Goal: Book appointment/travel/reservation

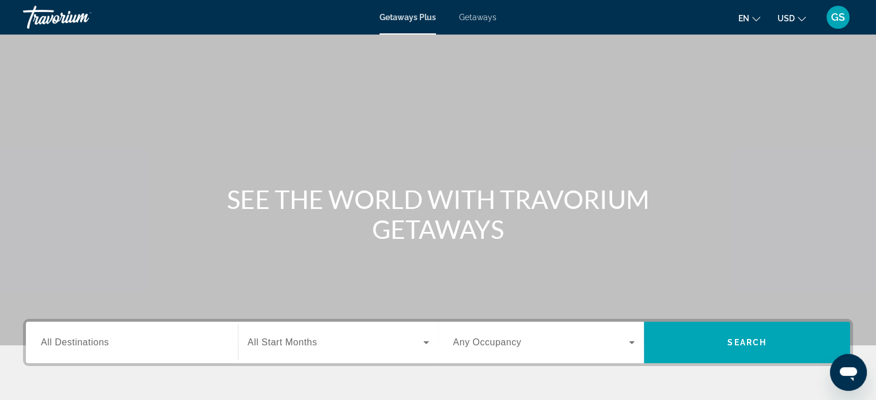
click at [463, 18] on span "Getaways" at bounding box center [477, 17] width 37 height 9
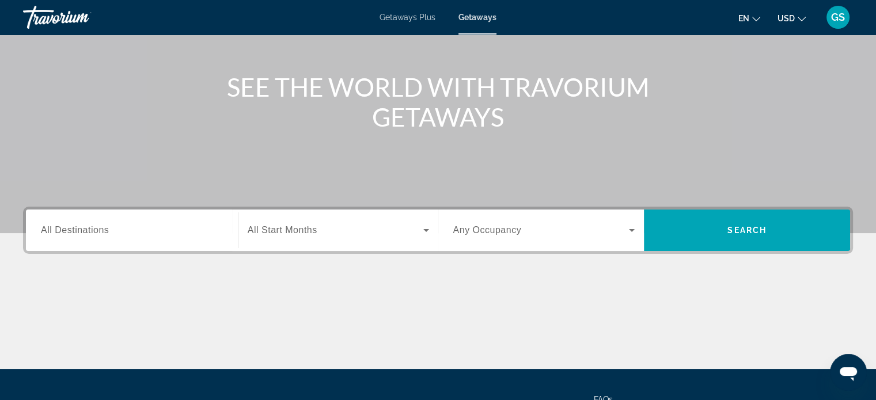
scroll to position [173, 0]
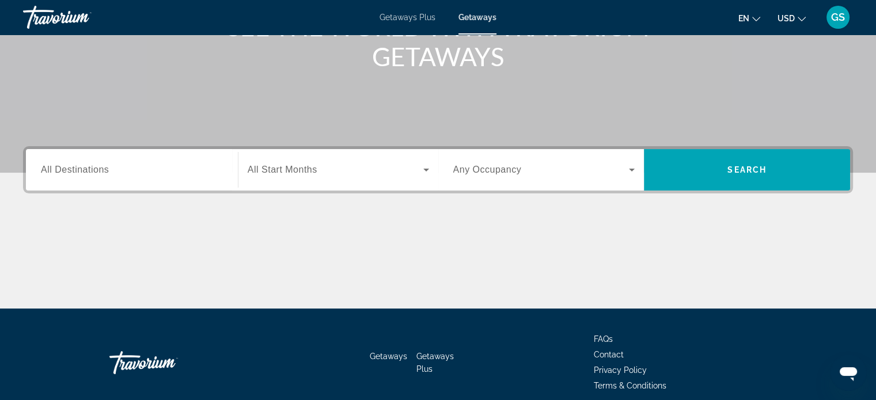
click at [122, 177] on div "Search widget" at bounding box center [132, 170] width 182 height 33
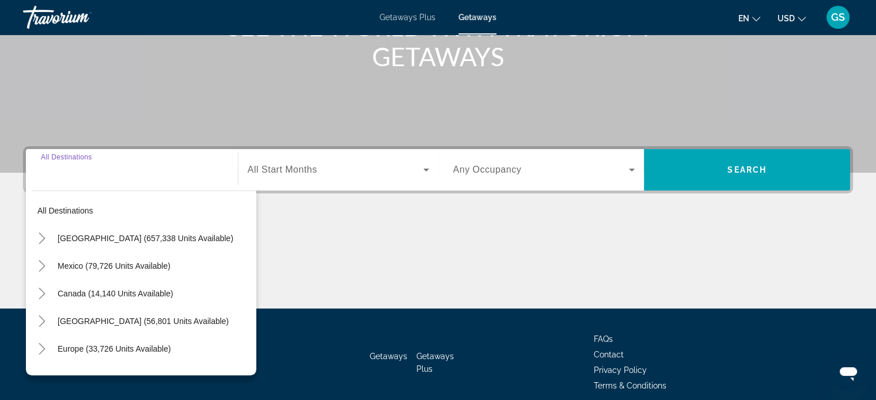
scroll to position [222, 0]
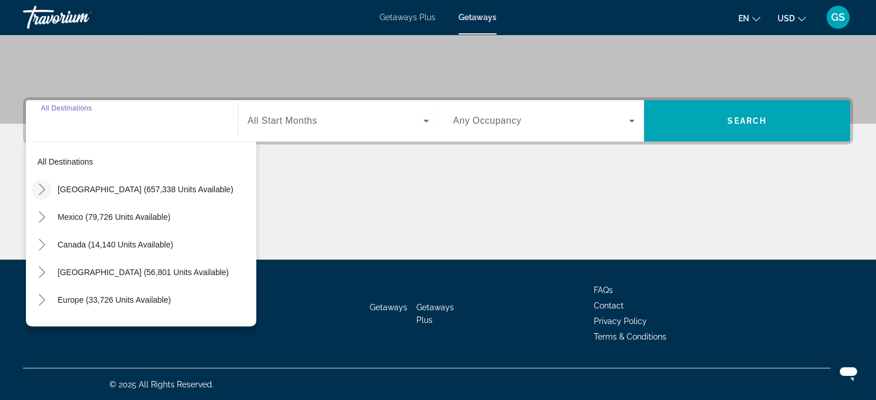
click at [50, 191] on mat-icon "Toggle United States (657,338 units available)" at bounding box center [42, 190] width 20 height 20
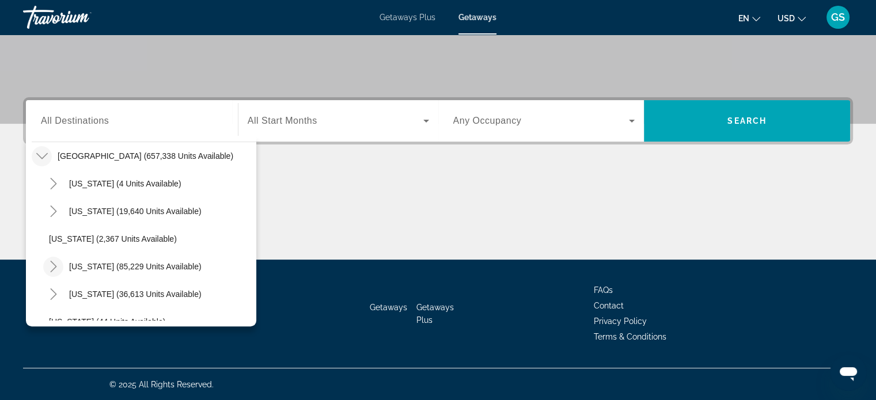
click at [53, 261] on icon "Toggle California (85,229 units available)" at bounding box center [54, 267] width 12 height 12
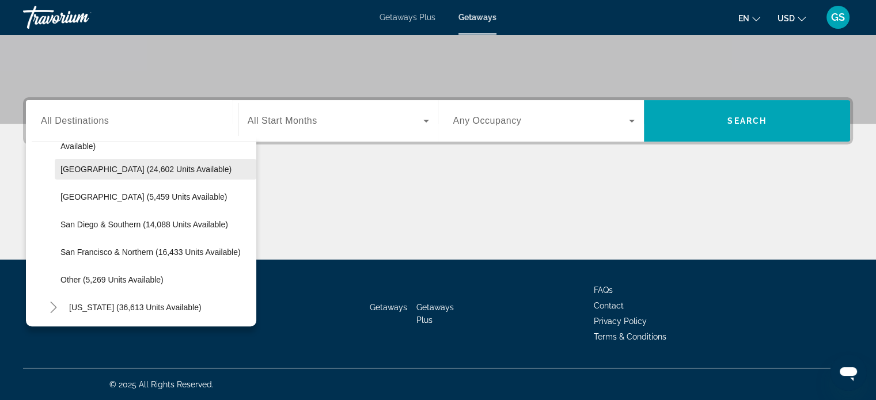
scroll to position [206, 0]
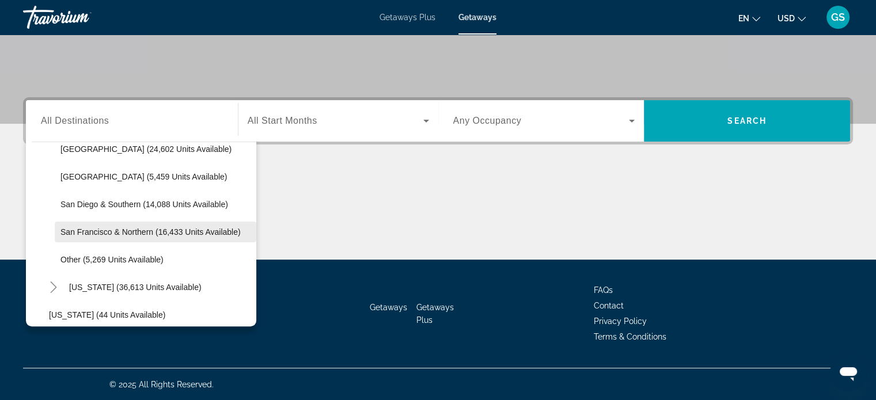
click at [69, 233] on span "San Francisco & Northern (16,433 units available)" at bounding box center [150, 232] width 180 height 9
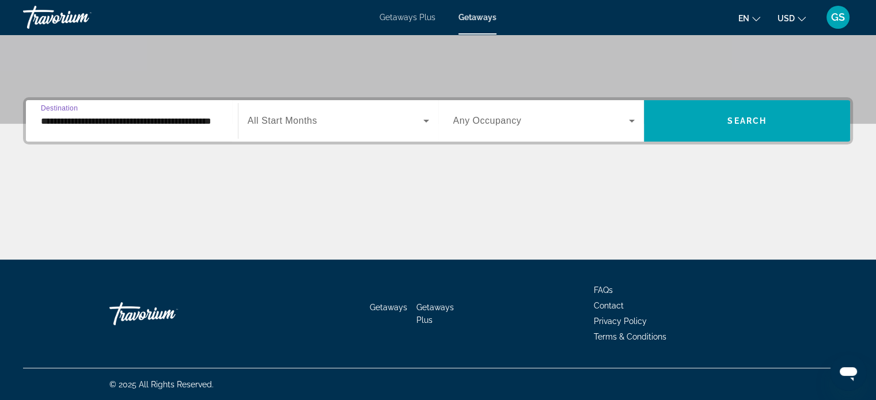
click at [177, 119] on input "**********" at bounding box center [132, 122] width 182 height 14
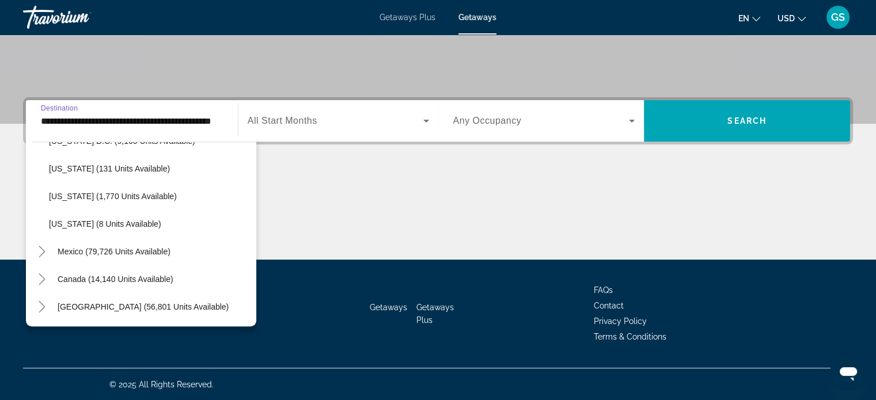
scroll to position [1440, 0]
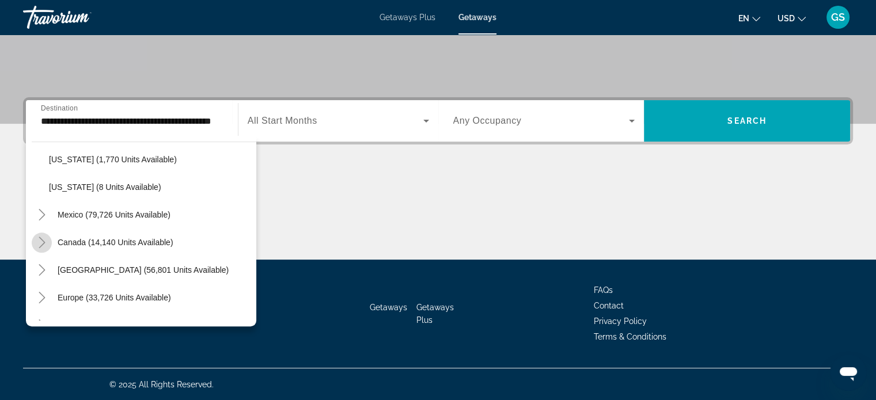
click at [46, 241] on icon "Toggle Canada (14,140 units available)" at bounding box center [42, 243] width 12 height 12
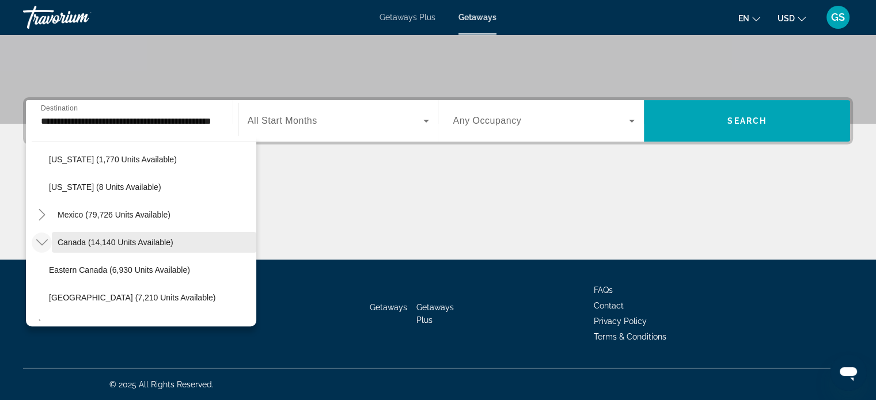
click at [99, 243] on span "Canada (14,140 units available)" at bounding box center [116, 242] width 116 height 9
type input "**********"
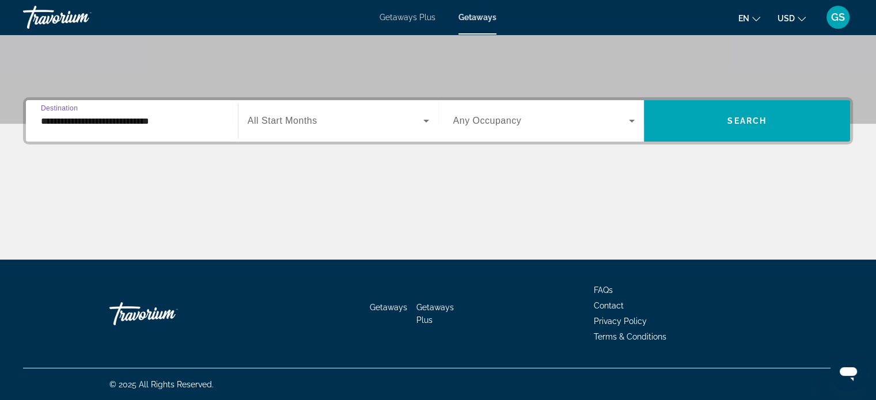
click at [400, 118] on span "Search widget" at bounding box center [336, 121] width 176 height 14
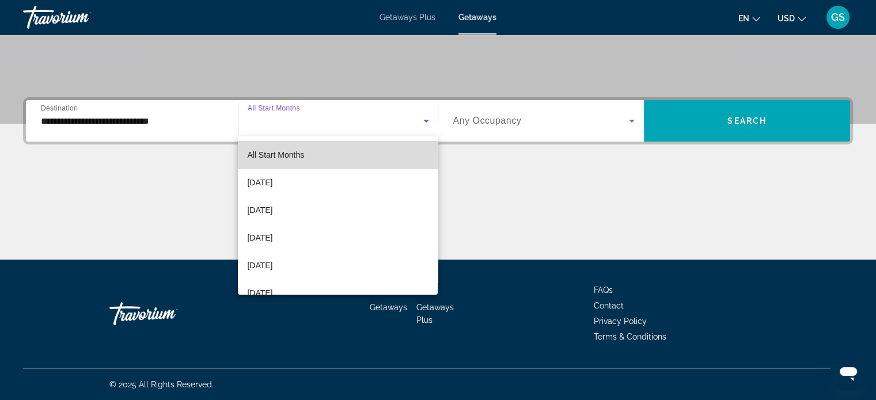
click at [343, 153] on mat-option "All Start Months" at bounding box center [338, 155] width 200 height 28
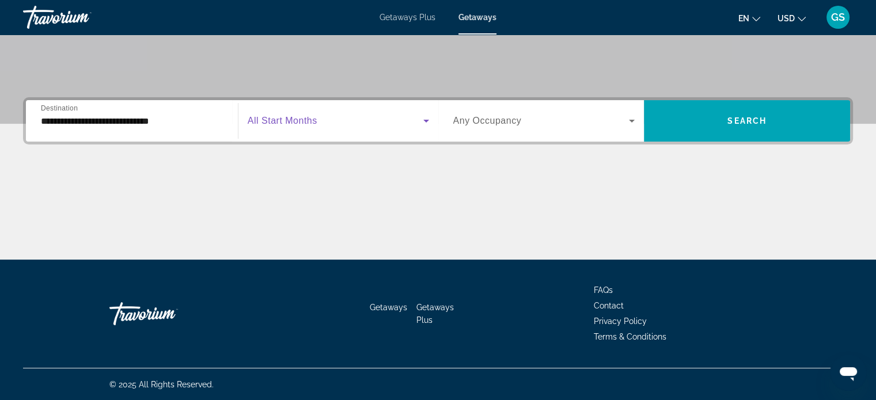
click at [464, 124] on span "Any Occupancy" at bounding box center [487, 121] width 69 height 10
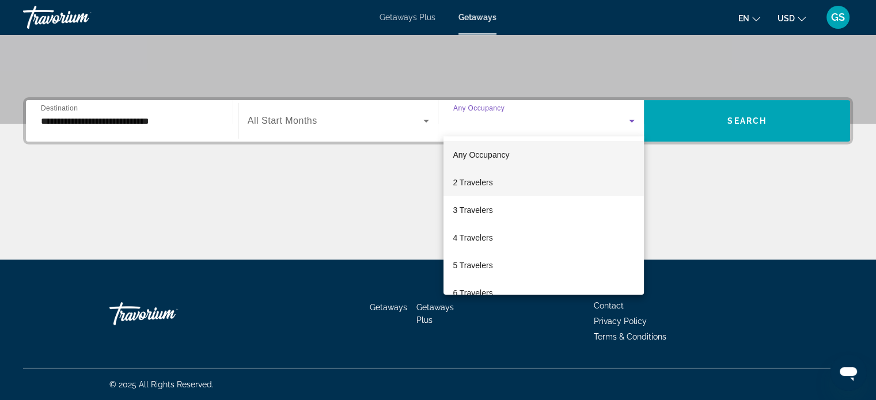
click at [471, 174] on mat-option "2 Travelers" at bounding box center [544, 183] width 201 height 28
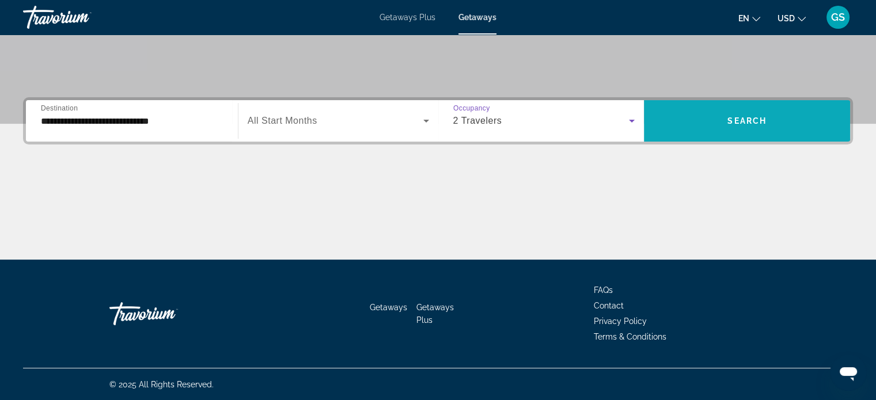
click at [732, 126] on span "Search widget" at bounding box center [747, 121] width 206 height 28
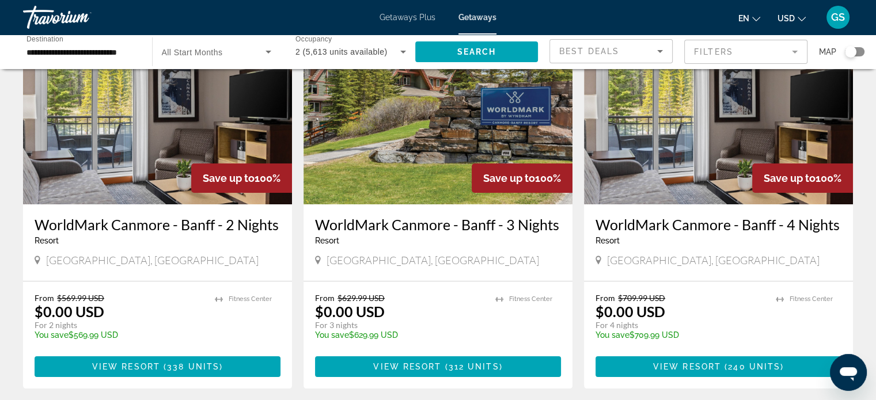
scroll to position [115, 0]
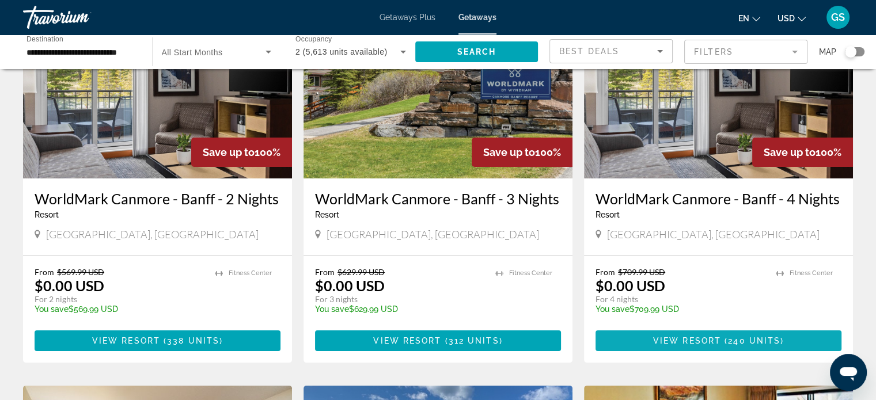
click at [691, 336] on span "View Resort" at bounding box center [687, 340] width 68 height 9
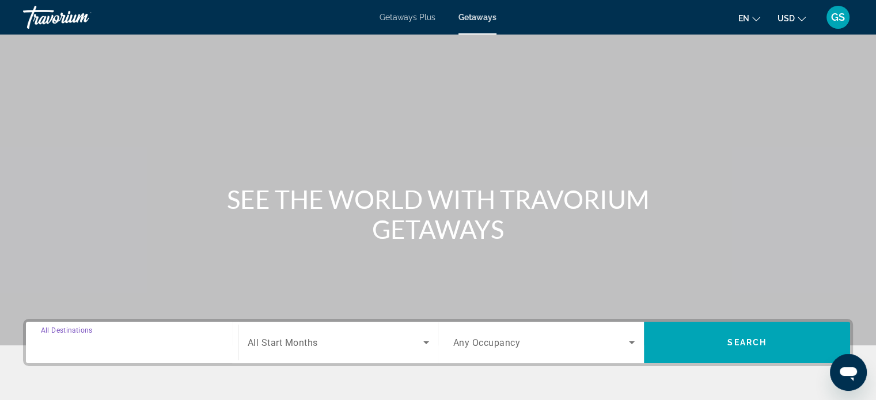
click at [122, 343] on input "Destination All Destinations" at bounding box center [132, 343] width 182 height 14
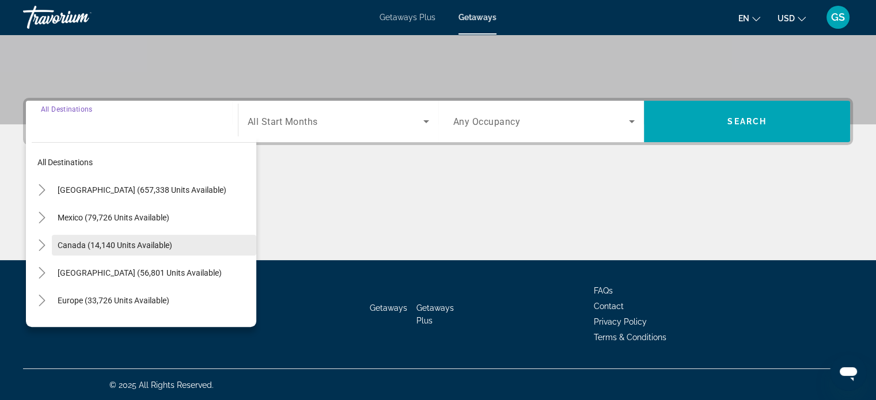
scroll to position [222, 0]
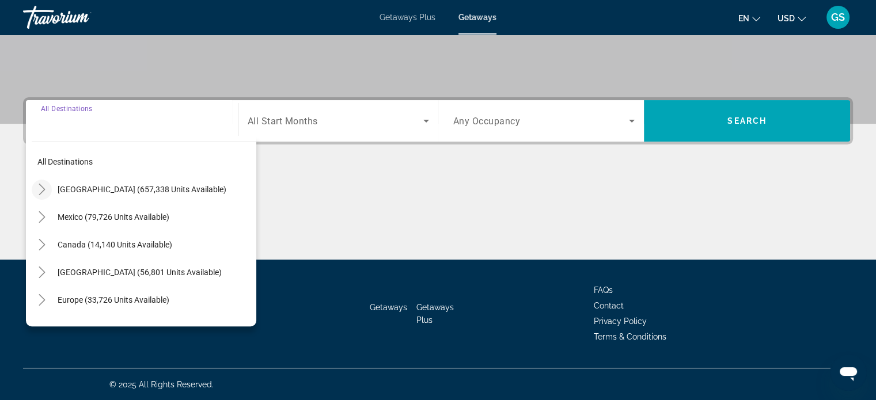
click at [41, 191] on icon "Toggle United States (657,338 units available)" at bounding box center [42, 190] width 6 height 12
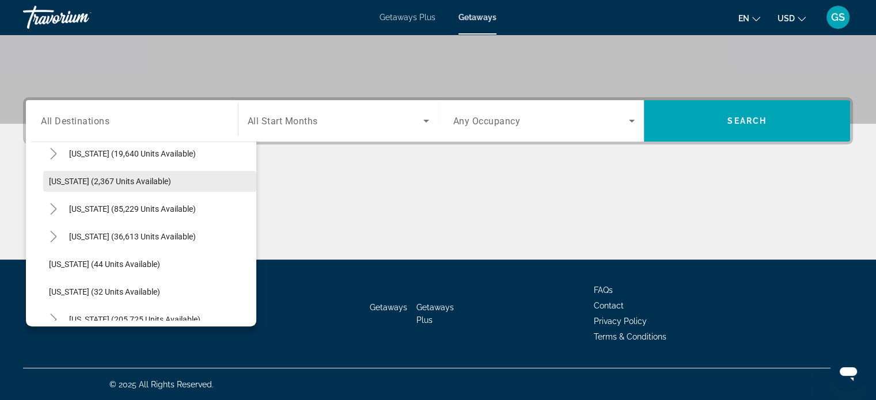
scroll to position [149, 0]
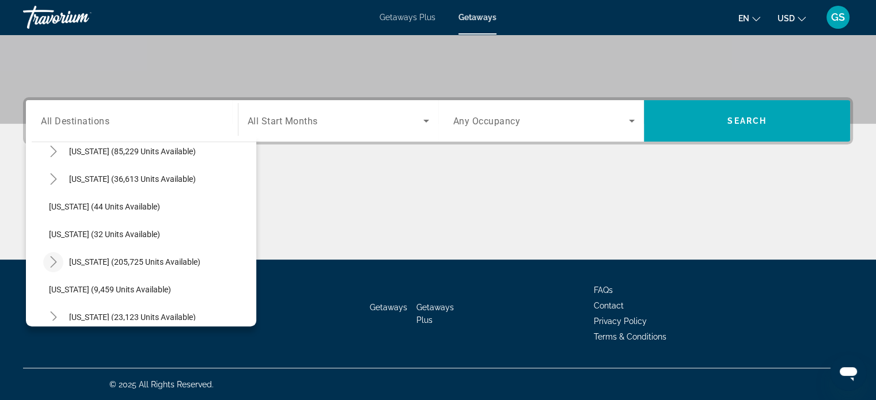
click at [55, 262] on icon "Toggle Florida (205,725 units available)" at bounding box center [53, 262] width 6 height 12
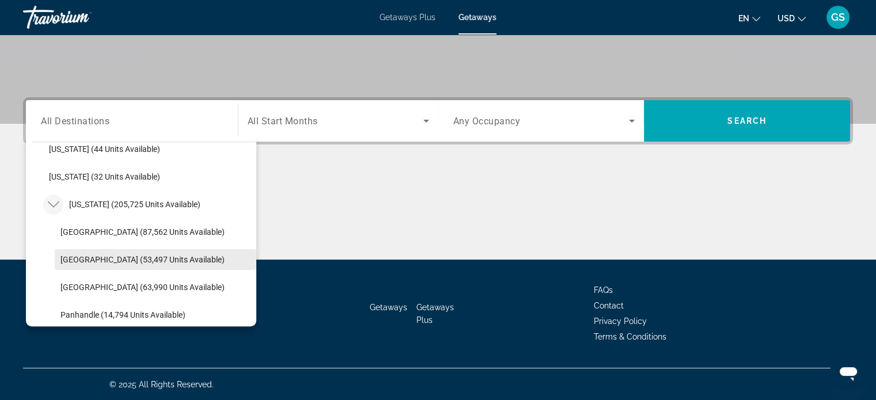
scroll to position [264, 0]
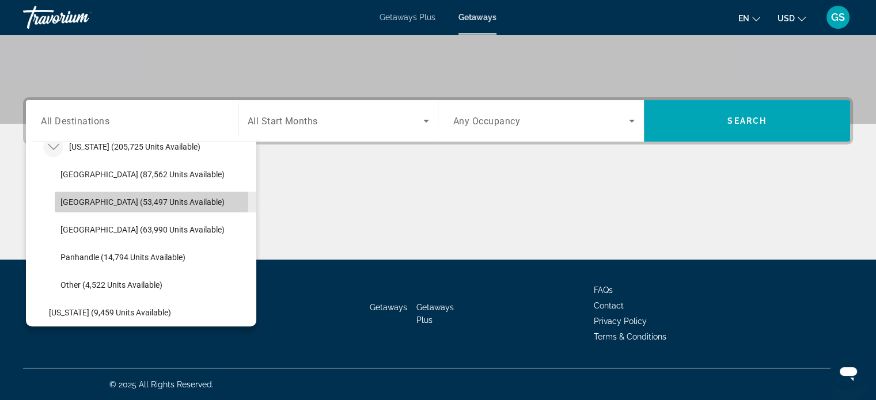
click at [103, 198] on span "[GEOGRAPHIC_DATA] (53,497 units available)" at bounding box center [142, 202] width 164 height 9
type input "**********"
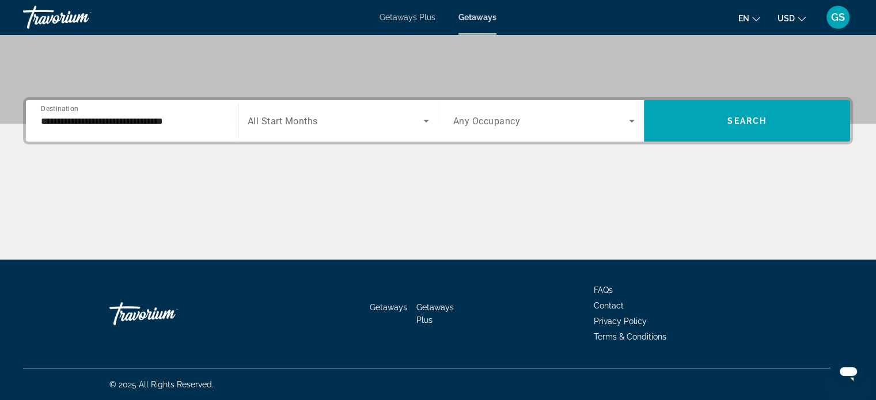
click at [357, 134] on div "Search widget" at bounding box center [338, 121] width 181 height 32
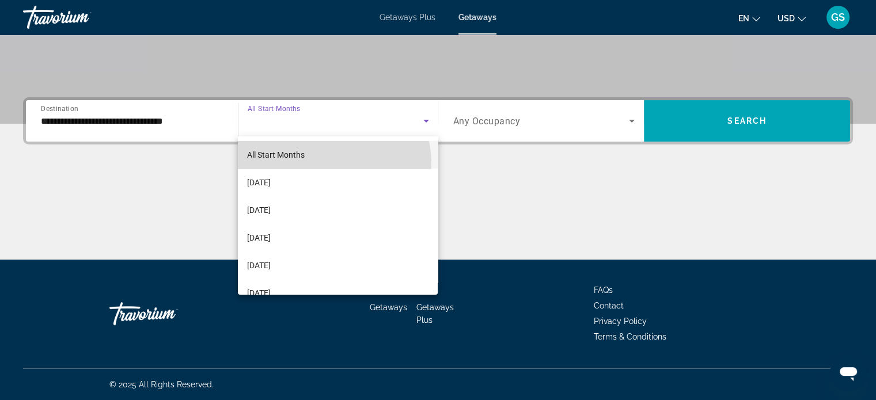
click at [330, 163] on mat-option "All Start Months" at bounding box center [338, 155] width 200 height 28
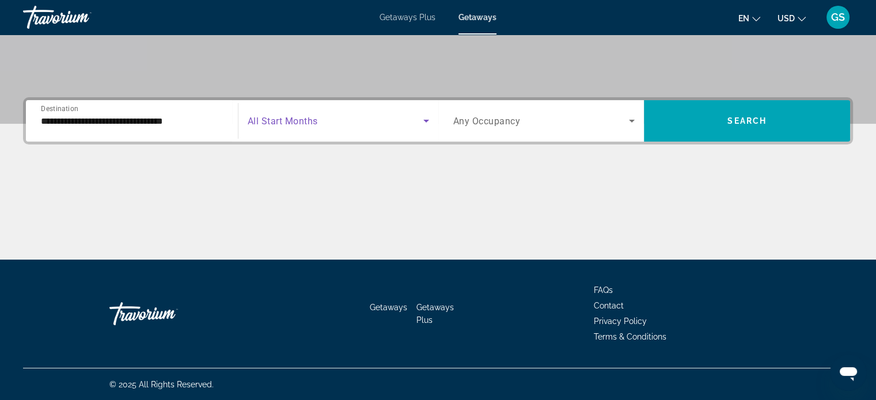
click at [517, 134] on div "Search widget" at bounding box center [544, 121] width 182 height 32
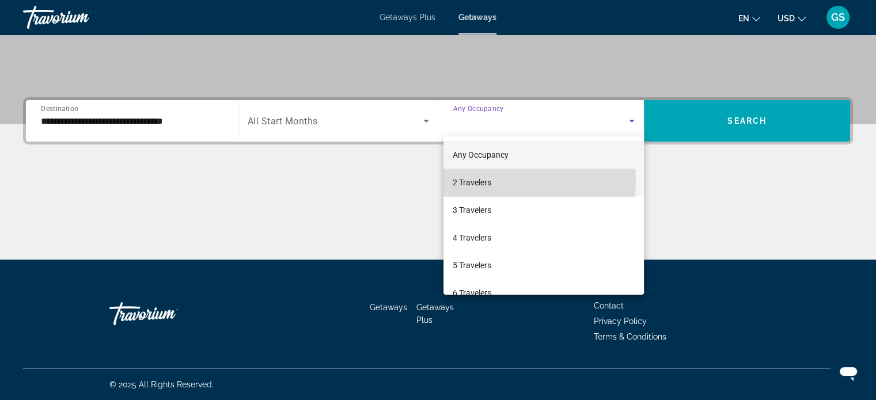
click at [473, 181] on span "2 Travelers" at bounding box center [472, 183] width 39 height 14
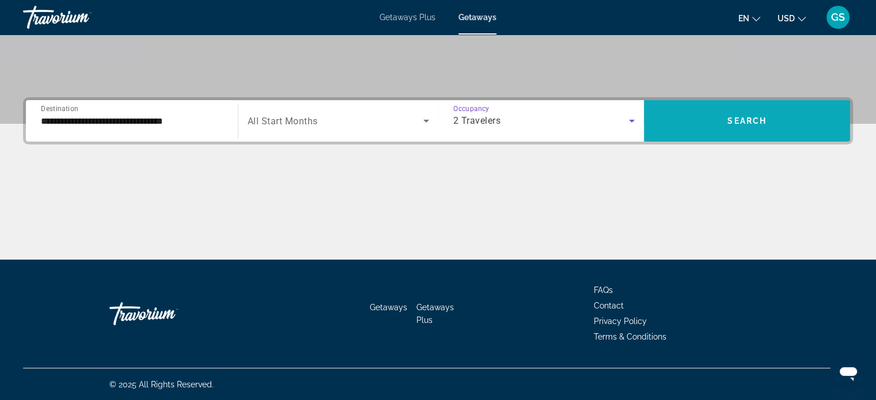
click at [677, 115] on span "Search widget" at bounding box center [747, 121] width 206 height 28
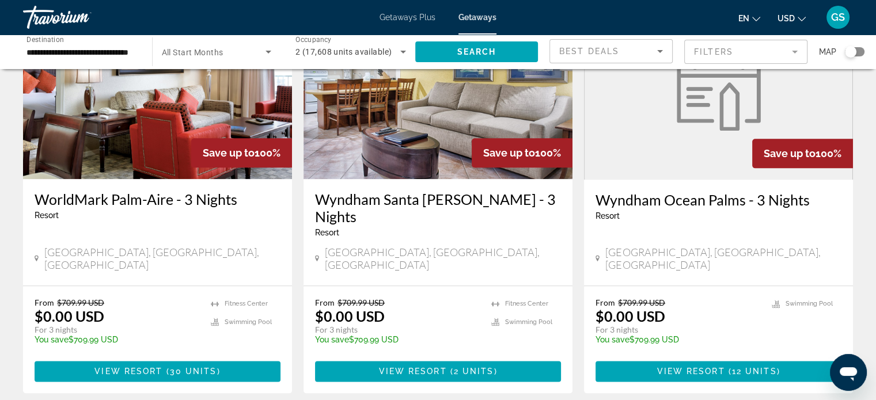
scroll to position [1383, 0]
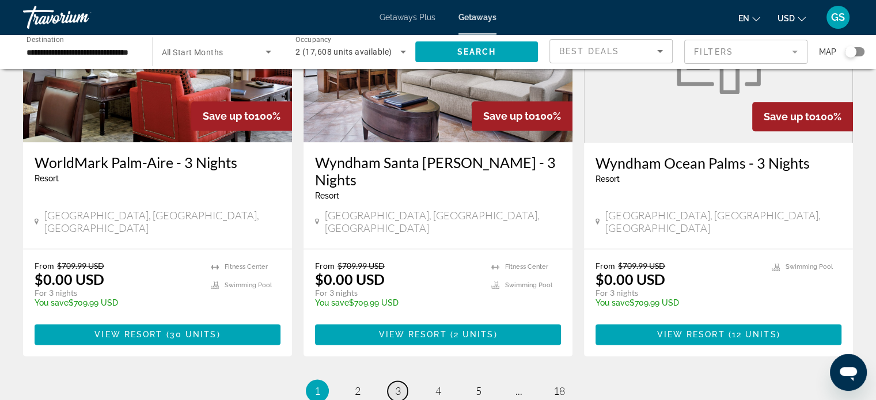
click at [394, 381] on link "page 3" at bounding box center [398, 391] width 20 height 20
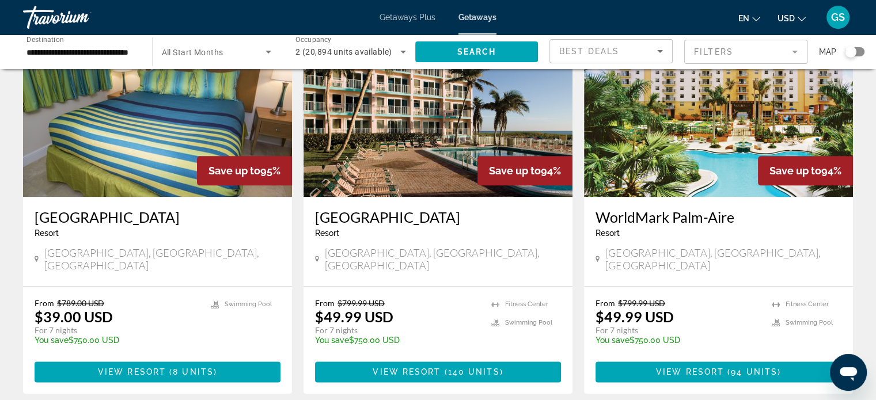
scroll to position [1348, 0]
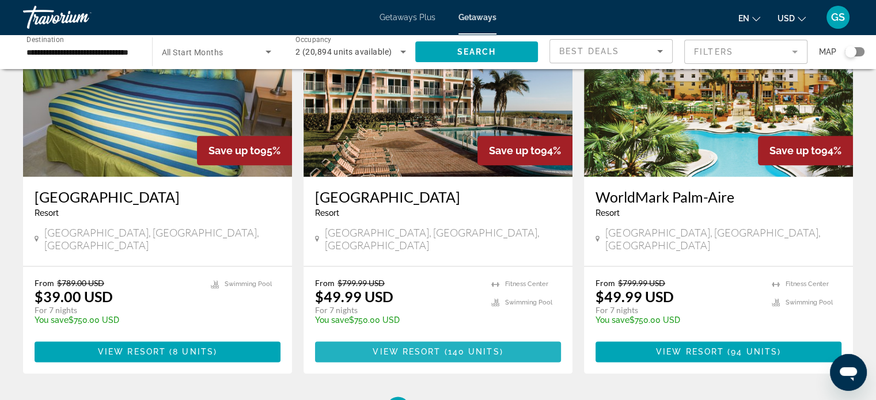
click at [415, 347] on span "View Resort" at bounding box center [407, 351] width 68 height 9
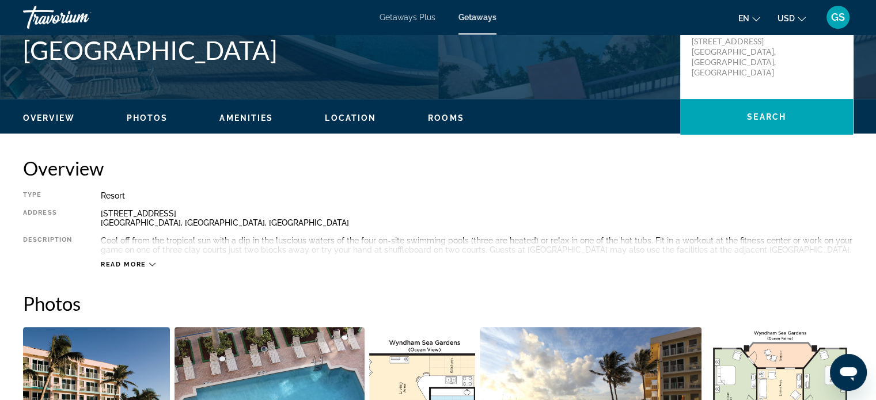
scroll to position [288, 0]
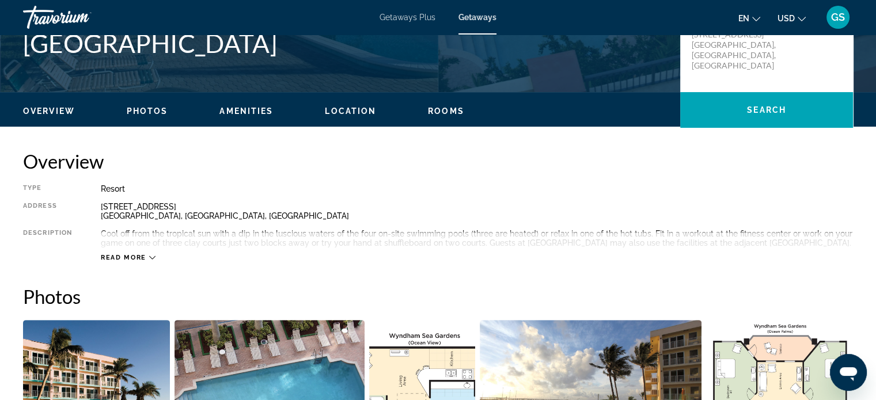
click at [145, 262] on span "Read more" at bounding box center [124, 257] width 46 height 7
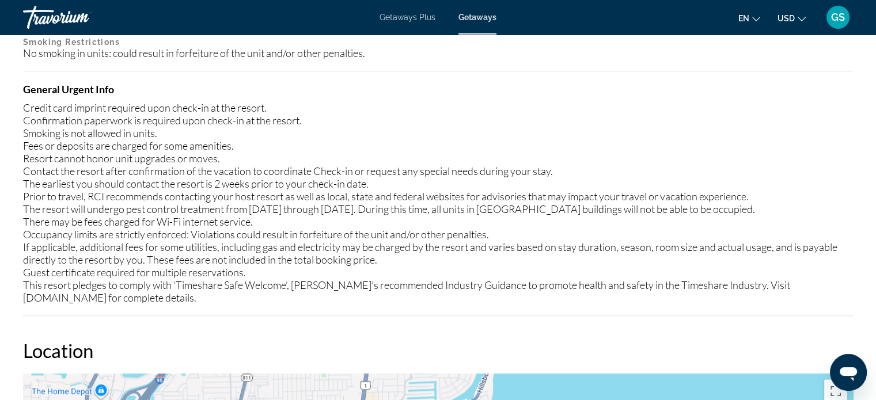
scroll to position [1095, 0]
